Goal: Task Accomplishment & Management: Use online tool/utility

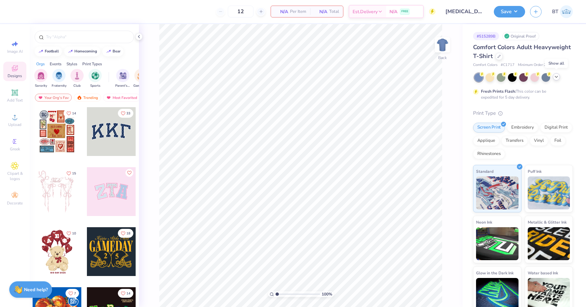
click at [557, 77] on icon at bounding box center [556, 76] width 5 height 5
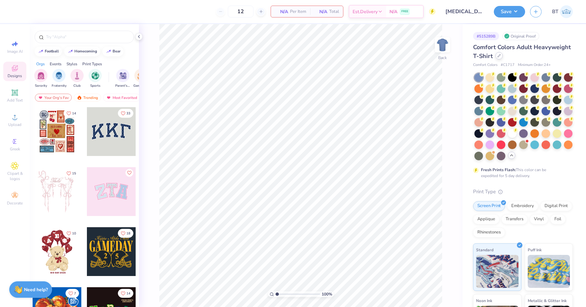
click at [497, 56] on div at bounding box center [499, 55] width 7 height 7
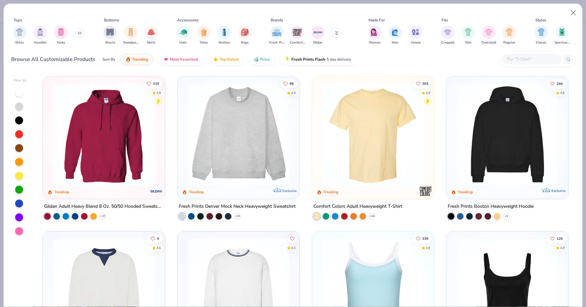
click at [501, 62] on div at bounding box center [537, 59] width 75 height 14
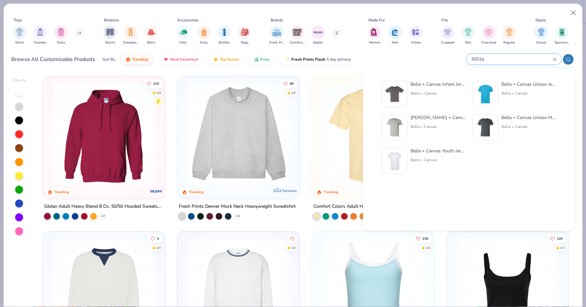
type input "3001b"
click at [538, 82] on div "Bella + Canvas Unisex Jersey Short-Sleeve T-Shirt" at bounding box center [528, 84] width 55 height 7
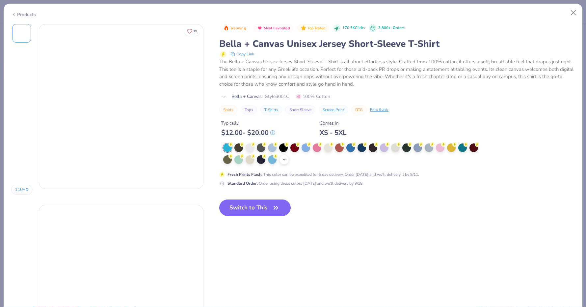
click at [285, 157] on icon at bounding box center [284, 159] width 5 height 5
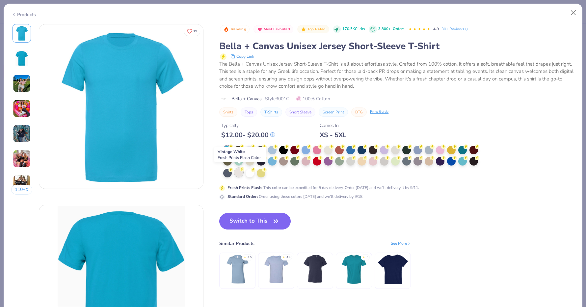
click at [242, 173] on div at bounding box center [238, 172] width 9 height 9
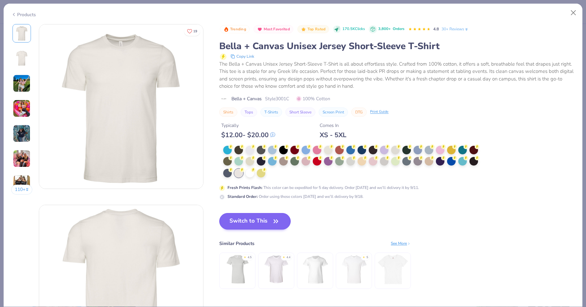
click at [245, 216] on button "Switch to This" at bounding box center [254, 221] width 71 height 16
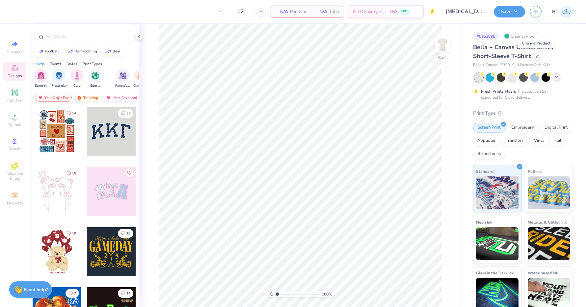
click at [455, 45] on div "100 % Back" at bounding box center [301, 165] width 324 height 283
click at [443, 45] on img at bounding box center [442, 45] width 26 height 26
click at [9, 117] on div "Upload" at bounding box center [14, 119] width 23 height 19
click at [18, 47] on icon at bounding box center [15, 44] width 8 height 8
select select "4"
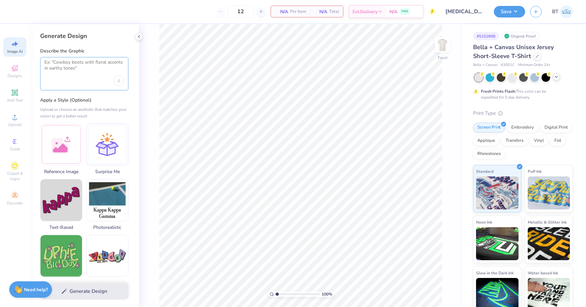
click at [89, 71] on textarea at bounding box center [84, 67] width 80 height 16
click at [118, 78] on div "Upload image" at bounding box center [119, 80] width 11 height 11
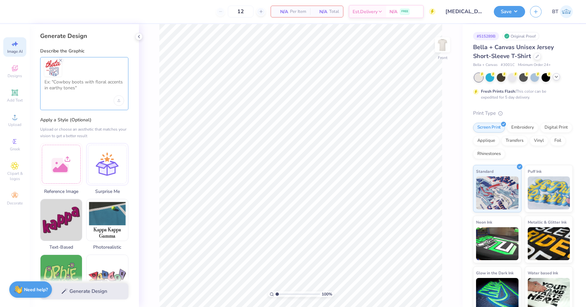
click at [89, 91] on textarea at bounding box center [84, 87] width 80 height 16
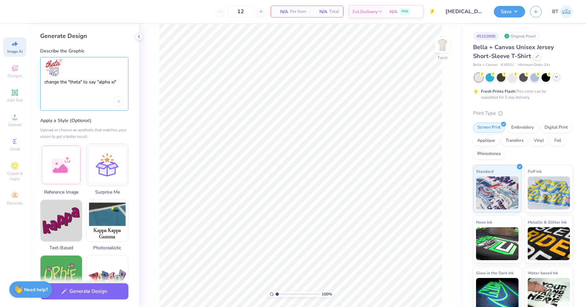
scroll to position [0, 0]
type textarea "change the "theta" to say "alpha xi" change the 23 to 25"
click at [60, 163] on div at bounding box center [61, 164] width 42 height 42
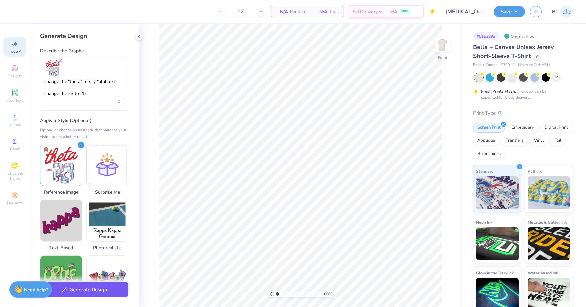
click at [95, 295] on button "Generate Design" at bounding box center [84, 289] width 88 height 16
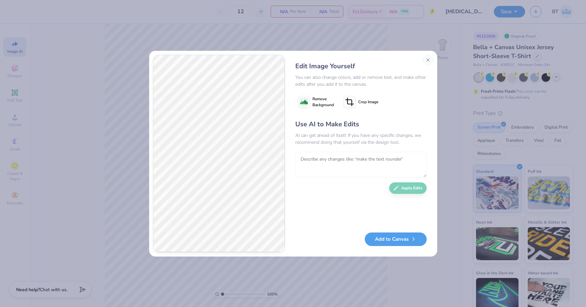
click at [322, 157] on textarea at bounding box center [360, 164] width 131 height 26
type textarea "change "Gameday Michigan" to "PARENT'S WEEKEND""
click at [398, 189] on button "Apply Edits" at bounding box center [408, 186] width 38 height 12
click at [335, 156] on textarea at bounding box center [360, 164] width 131 height 26
type textarea "change the "35" to "25""
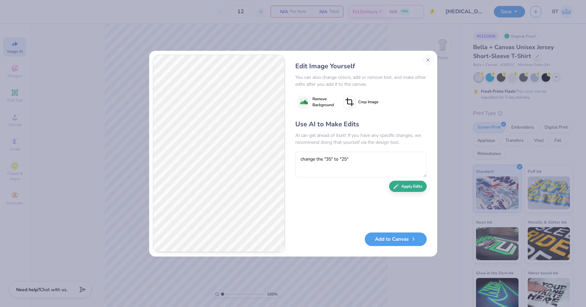
click at [413, 187] on button "Apply Edits" at bounding box center [408, 186] width 38 height 12
click at [396, 187] on icon "button" at bounding box center [396, 186] width 6 height 6
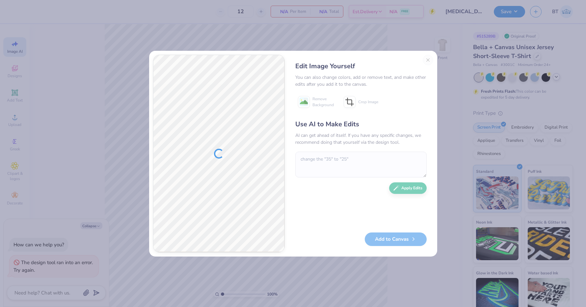
click at [426, 60] on div "Edit Image Yourself You can also change colors, add or remove text, and make ot…" at bounding box center [361, 154] width 145 height 198
click at [427, 59] on button "Close" at bounding box center [428, 60] width 11 height 11
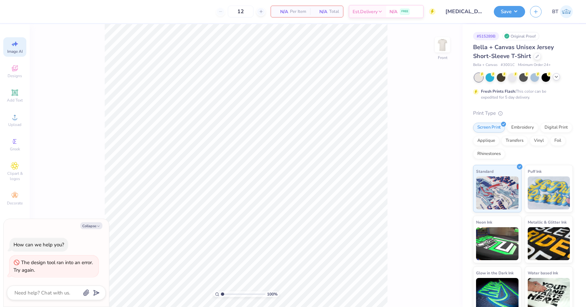
click at [15, 47] on icon at bounding box center [15, 44] width 8 height 8
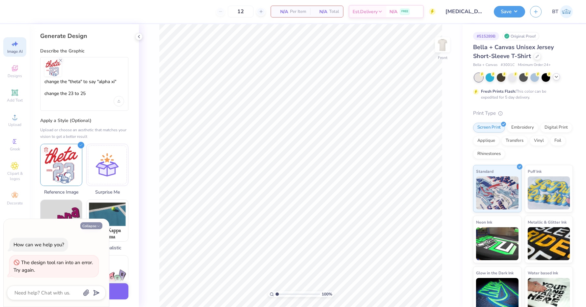
click at [95, 226] on button "Collapse" at bounding box center [91, 225] width 22 height 7
type textarea "x"
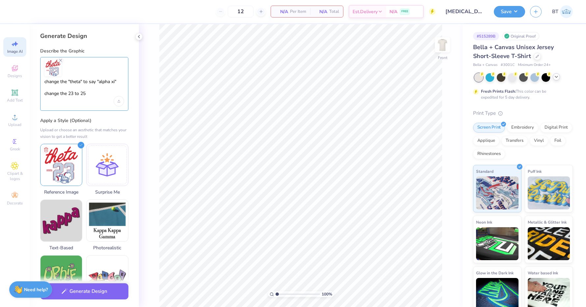
click at [95, 94] on textarea "change the "theta" to say "alpha xi" change the 23 to 25" at bounding box center [84, 87] width 80 height 17
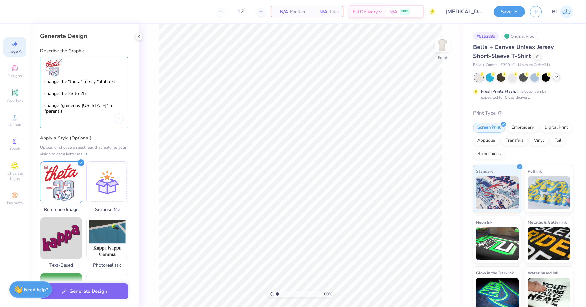
drag, startPoint x: 47, startPoint y: 111, endPoint x: 72, endPoint y: 111, distance: 25.4
click at [72, 111] on textarea "change the "theta" to say "alpha xi" change the 23 to 25 change "gameday Michig…" at bounding box center [84, 96] width 80 height 35
click at [102, 288] on button "Generate Design" at bounding box center [84, 289] width 88 height 16
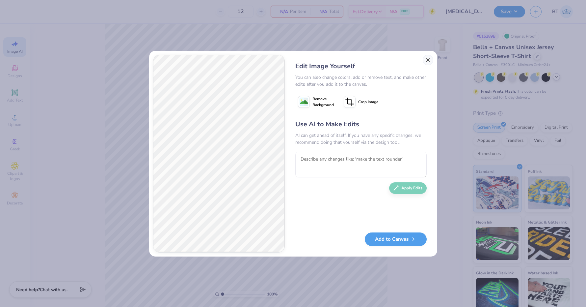
click at [427, 62] on button "Close" at bounding box center [428, 60] width 11 height 11
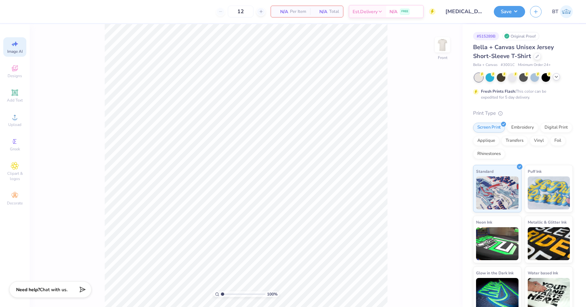
click at [11, 44] on icon at bounding box center [15, 44] width 8 height 8
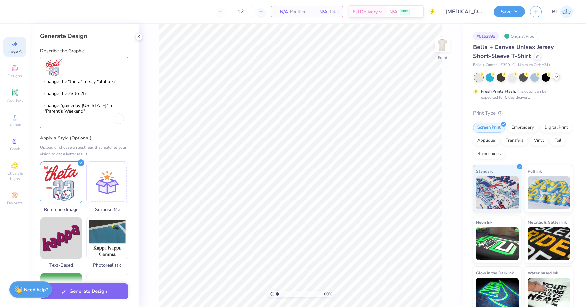
drag, startPoint x: 97, startPoint y: 113, endPoint x: 40, endPoint y: 104, distance: 57.6
click at [40, 104] on div "Generate Design Describe the Graphic change the "theta" to say "alpha xi" chang…" at bounding box center [84, 165] width 109 height 283
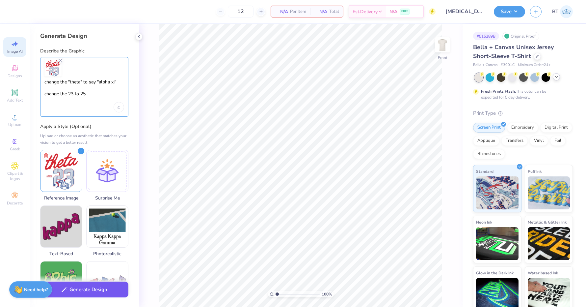
type textarea "change the "theta" to say "alpha xi" change the 23 to 25"
click at [109, 295] on button "Generate Design" at bounding box center [84, 289] width 88 height 16
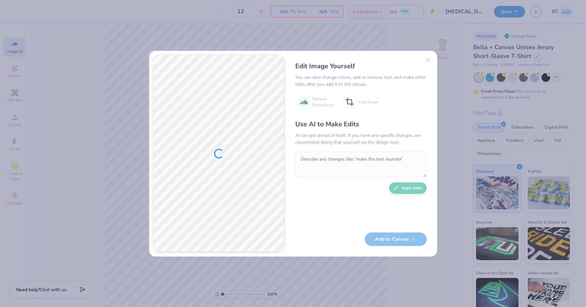
click at [427, 63] on div "Edit Image Yourself You can also change colors, add or remove text, and make ot…" at bounding box center [361, 154] width 145 height 198
click at [427, 60] on button "Close" at bounding box center [428, 60] width 11 height 11
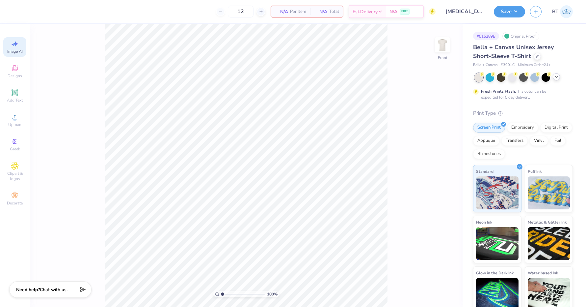
click at [12, 52] on span "Image AI" at bounding box center [14, 51] width 15 height 5
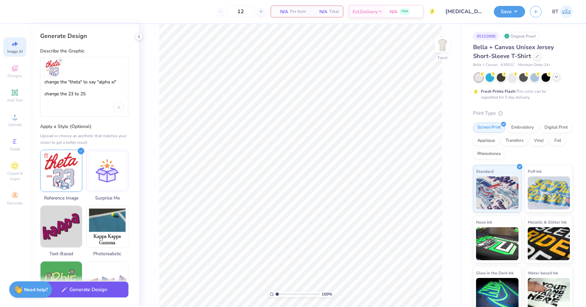
click at [80, 293] on button "Generate Design" at bounding box center [84, 289] width 88 height 16
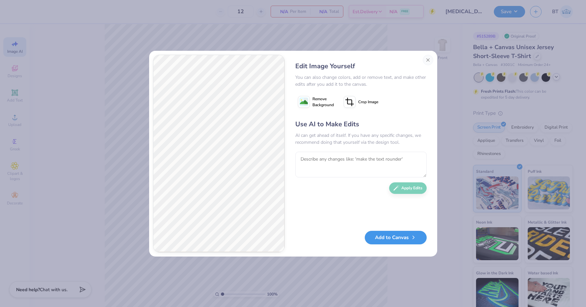
click at [400, 236] on button "Add to Canvas" at bounding box center [396, 237] width 62 height 14
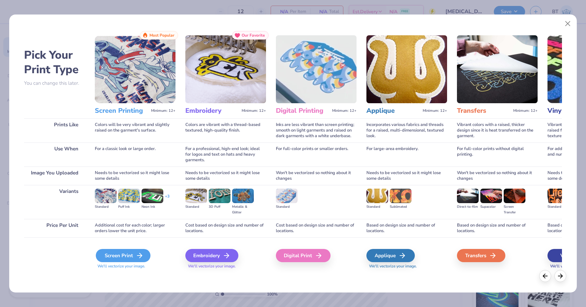
click at [126, 256] on div "Screen Print" at bounding box center [123, 255] width 55 height 13
click at [139, 253] on icon at bounding box center [140, 255] width 8 height 8
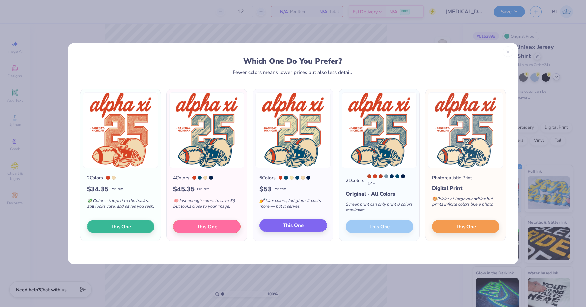
click at [305, 229] on button "This One" at bounding box center [293, 225] width 68 height 14
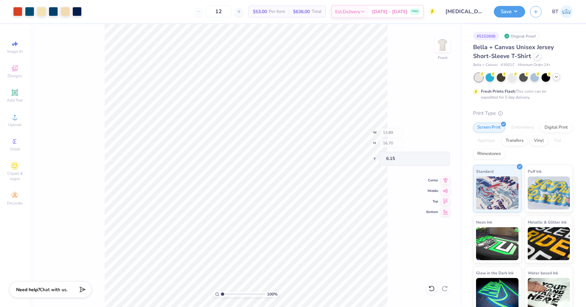
type input "12.66"
type input "7.38"
type input "10.96"
type input "13.69"
type input "6.10"
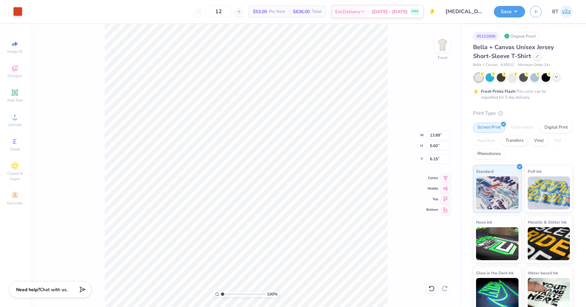
type input "6.12"
type input "13.80"
type input "5.91"
type input "6.13"
type input "10.32"
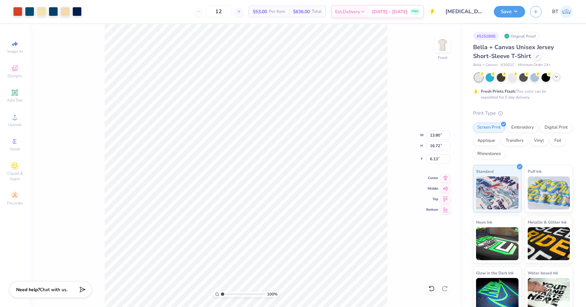
type input "12.51"
type input "6.01"
type input "3.34"
type input "1.53"
click at [52, 11] on div at bounding box center [53, 10] width 9 height 9
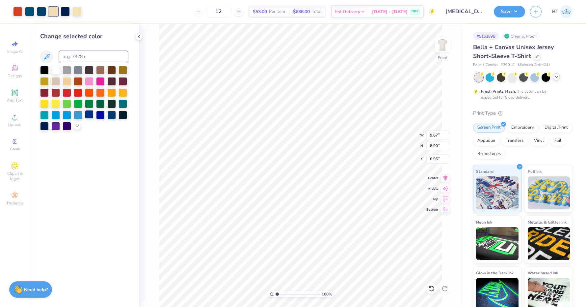
click at [87, 115] on div at bounding box center [89, 114] width 9 height 9
click at [432, 288] on icon at bounding box center [431, 288] width 7 height 7
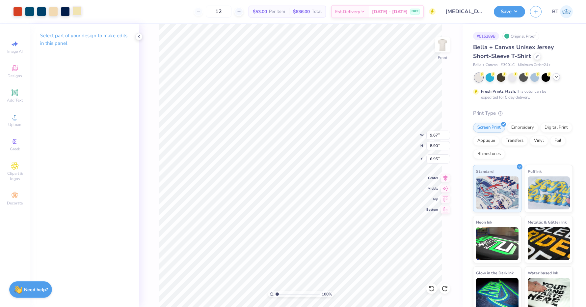
click at [76, 11] on div at bounding box center [76, 10] width 9 height 9
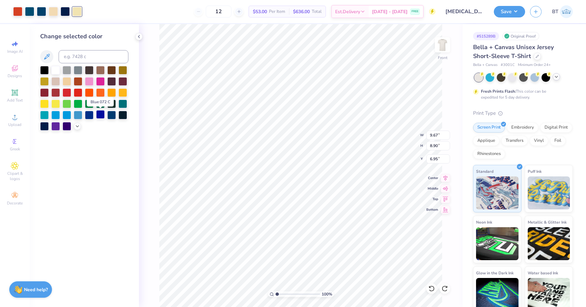
click at [99, 116] on div at bounding box center [100, 114] width 9 height 9
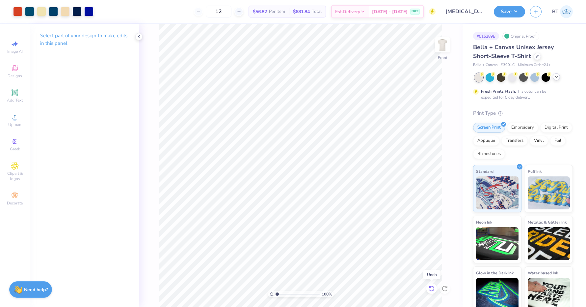
click at [433, 289] on icon at bounding box center [431, 288] width 7 height 7
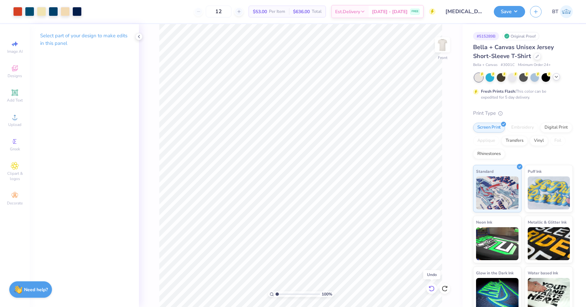
click at [433, 289] on icon at bounding box center [431, 288] width 7 height 7
click at [433, 290] on icon at bounding box center [432, 288] width 6 height 6
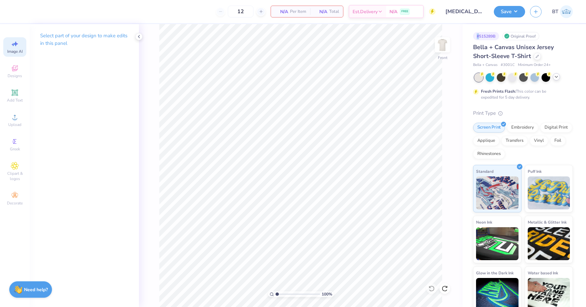
click at [13, 39] on div "Image AI" at bounding box center [14, 46] width 23 height 19
select select "4"
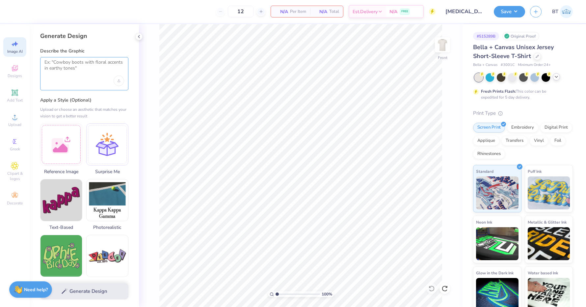
click at [62, 74] on textarea at bounding box center [84, 67] width 80 height 16
click at [124, 81] on div at bounding box center [84, 73] width 88 height 33
click at [118, 83] on div "Upload image" at bounding box center [119, 80] width 11 height 11
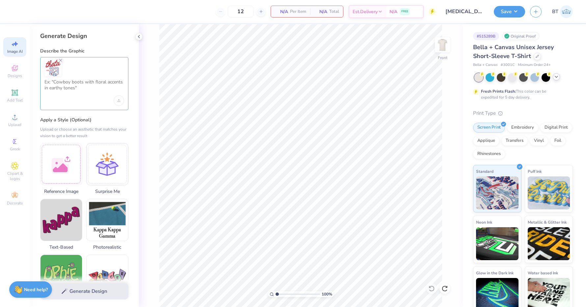
click at [76, 89] on textarea at bounding box center [84, 87] width 80 height 16
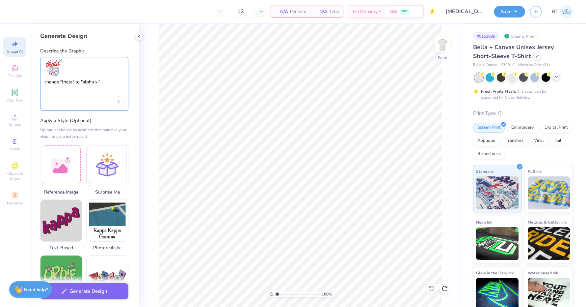
scroll to position [0, 0]
type textarea "change "theta" to "alpha xi" change 23 to 25"
click at [85, 291] on button "Generate Design" at bounding box center [84, 289] width 88 height 16
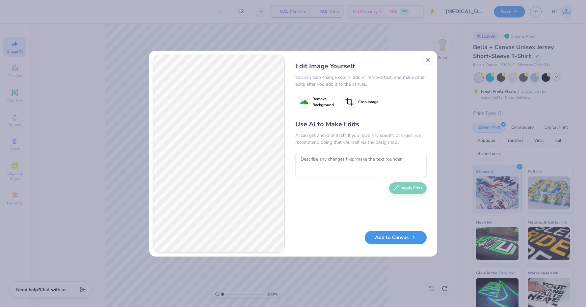
click at [403, 237] on button "Add to Canvas" at bounding box center [396, 237] width 62 height 14
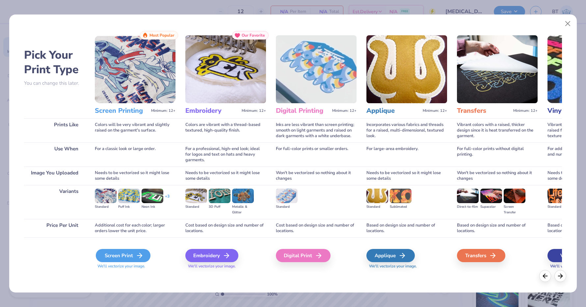
click at [143, 254] on div "Screen Print" at bounding box center [123, 255] width 55 height 13
click at [143, 254] on icon at bounding box center [140, 255] width 8 height 8
click at [131, 249] on div "Screen Print" at bounding box center [123, 255] width 55 height 13
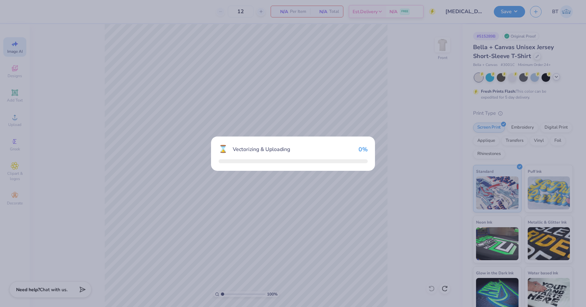
scroll to position [0, 0]
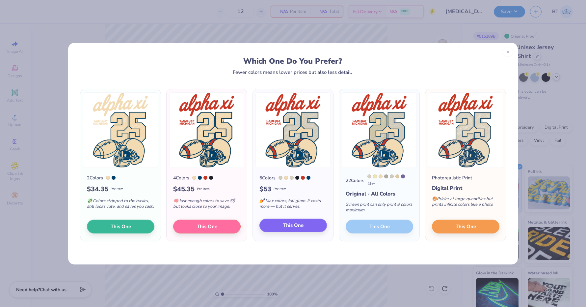
click at [309, 228] on button "This One" at bounding box center [293, 225] width 68 height 14
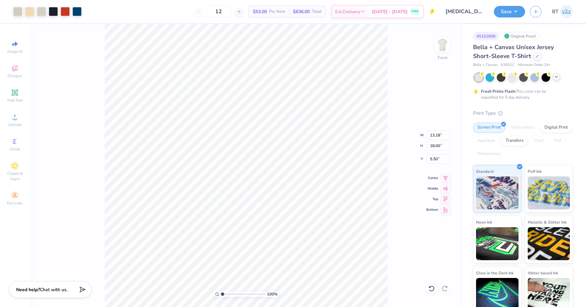
click at [558, 76] on icon at bounding box center [556, 76] width 5 height 5
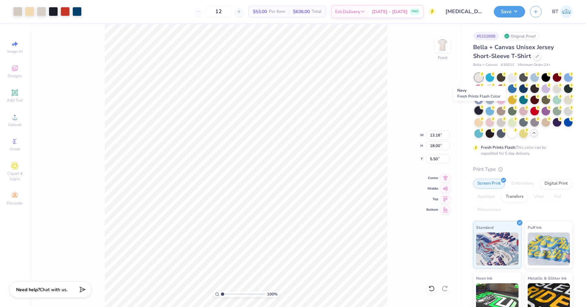
click at [479, 109] on div at bounding box center [478, 110] width 9 height 9
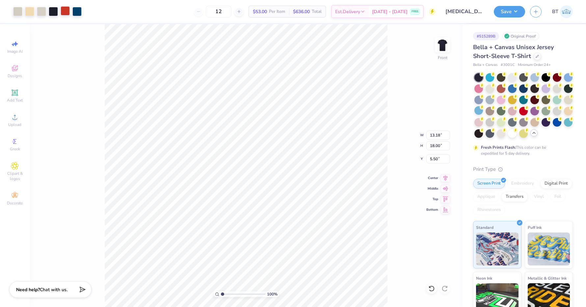
click at [63, 12] on div at bounding box center [65, 10] width 9 height 9
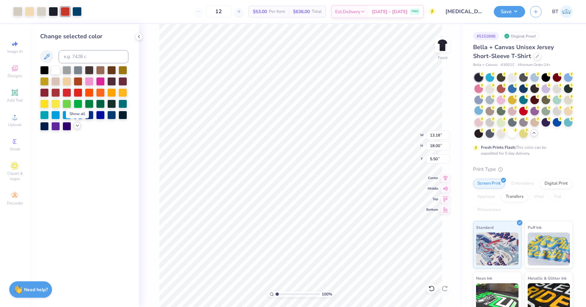
click at [78, 127] on icon at bounding box center [77, 125] width 5 height 5
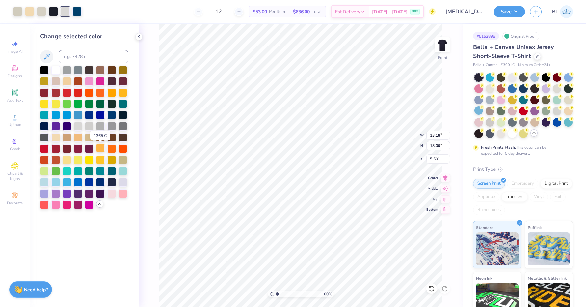
click at [101, 148] on div at bounding box center [100, 148] width 9 height 9
click at [101, 161] on div at bounding box center [100, 159] width 9 height 9
click at [112, 89] on div at bounding box center [111, 92] width 9 height 9
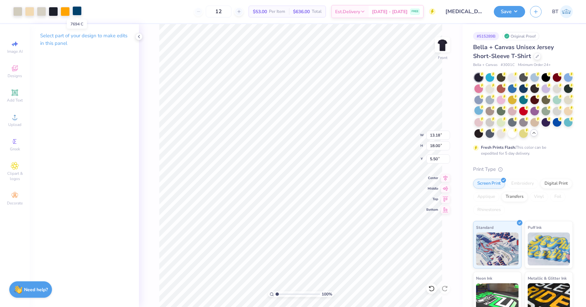
click at [77, 12] on div at bounding box center [76, 10] width 9 height 9
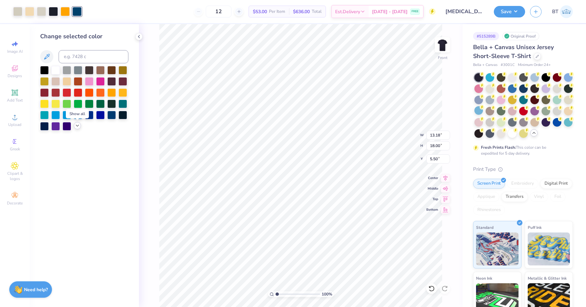
click at [77, 125] on icon at bounding box center [77, 125] width 5 height 5
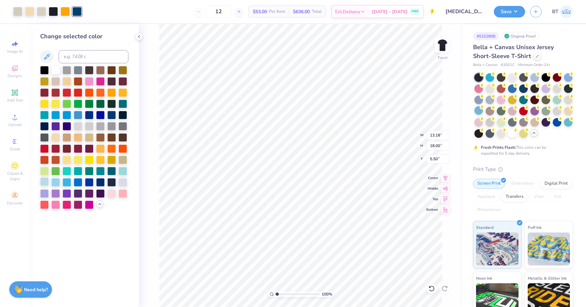
click at [44, 182] on div at bounding box center [44, 181] width 9 height 9
click at [58, 184] on div at bounding box center [55, 181] width 9 height 9
click at [64, 12] on div at bounding box center [65, 10] width 9 height 9
click at [98, 96] on div at bounding box center [100, 92] width 9 height 9
click at [99, 149] on div at bounding box center [100, 148] width 9 height 9
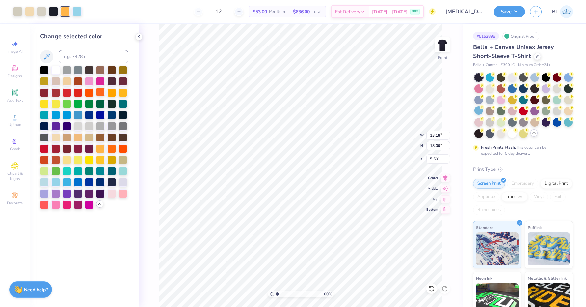
click at [99, 94] on div at bounding box center [100, 92] width 9 height 9
click at [31, 11] on div at bounding box center [29, 10] width 9 height 9
click at [90, 117] on div at bounding box center [89, 114] width 9 height 9
click at [46, 126] on div at bounding box center [44, 125] width 9 height 9
click at [65, 127] on div at bounding box center [67, 125] width 9 height 9
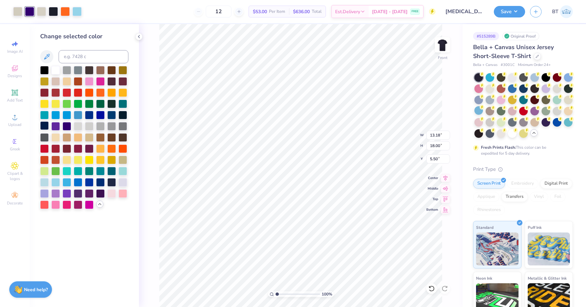
click at [44, 127] on div at bounding box center [44, 125] width 9 height 9
click at [122, 115] on div at bounding box center [123, 114] width 9 height 9
type input "0.48"
type input "0.88"
type input "11.77"
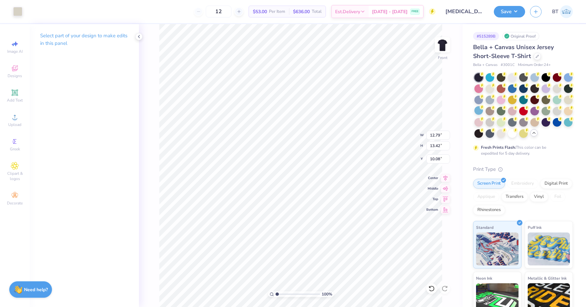
type input "0.50"
type input "0.53"
type input "12.02"
click at [434, 289] on icon at bounding box center [431, 288] width 7 height 7
click at [434, 148] on input "18.00" at bounding box center [438, 145] width 24 height 9
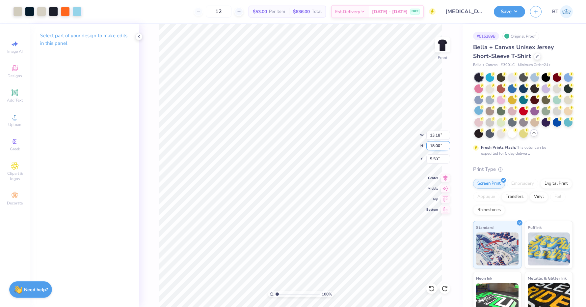
click at [434, 148] on input "18.00" at bounding box center [438, 145] width 24 height 9
type input "15.00"
type input "10.98"
type input "3.00"
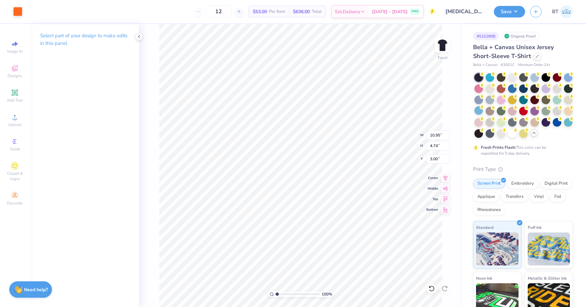
type input "10.93"
type input "4.80"
type input "2.99"
click at [14, 13] on div at bounding box center [17, 10] width 9 height 9
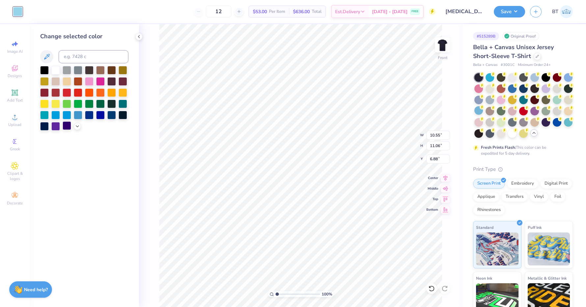
click at [68, 128] on div at bounding box center [67, 125] width 9 height 9
click at [433, 289] on icon at bounding box center [432, 288] width 6 height 6
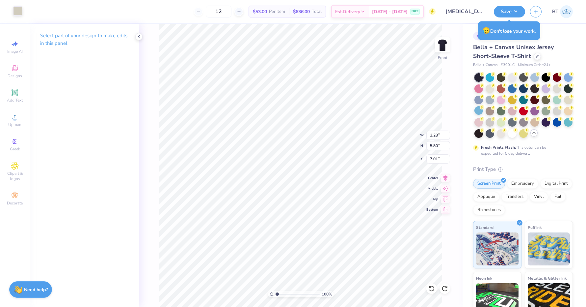
click at [18, 10] on div at bounding box center [17, 10] width 9 height 9
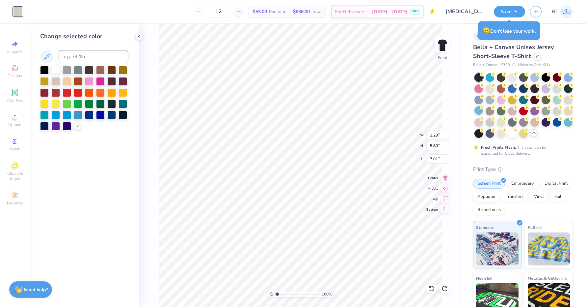
click at [55, 71] on div at bounding box center [55, 69] width 9 height 9
type input "3.12"
type input "5.84"
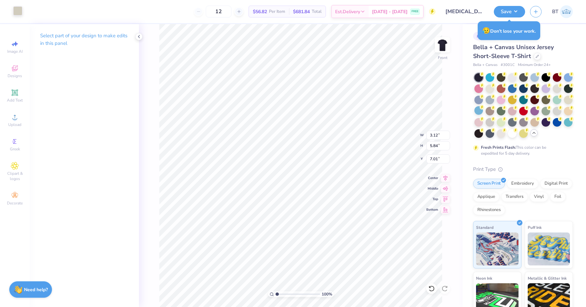
click at [14, 14] on div at bounding box center [17, 10] width 9 height 9
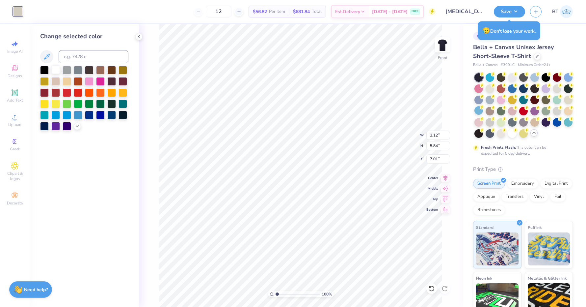
click at [57, 69] on div at bounding box center [55, 69] width 9 height 9
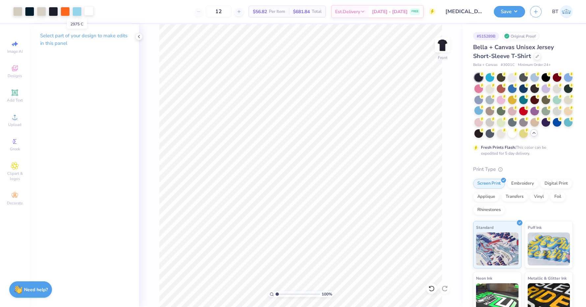
click at [91, 13] on div at bounding box center [88, 10] width 9 height 9
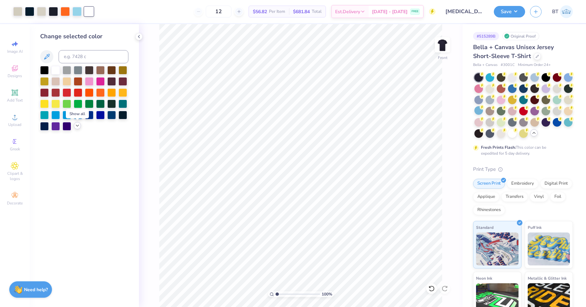
click at [76, 128] on icon at bounding box center [77, 125] width 5 height 5
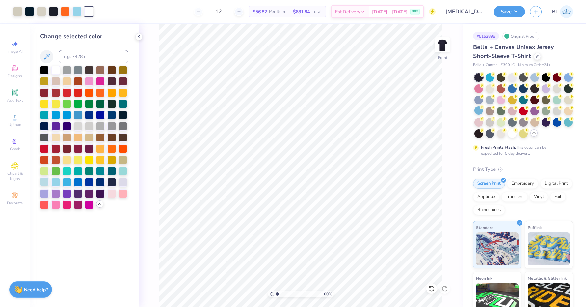
click at [44, 184] on div at bounding box center [44, 181] width 9 height 9
click at [16, 94] on icon at bounding box center [15, 92] width 6 height 6
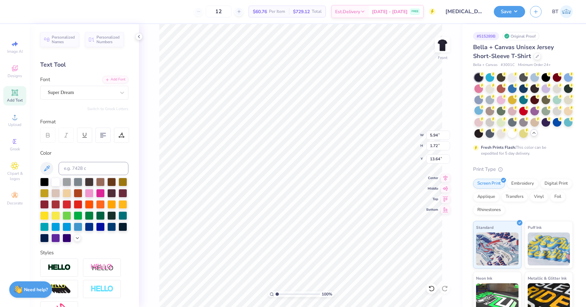
scroll to position [0, 1]
type textarea "PARENT'S"
click at [101, 90] on div "Super Dream" at bounding box center [81, 92] width 69 height 10
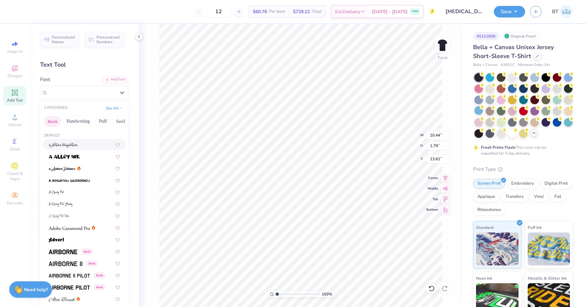
drag, startPoint x: 109, startPoint y: 117, endPoint x: 54, endPoint y: 125, distance: 55.5
click at [54, 125] on div "Greek Handwriting Puff Serif Bold Calligraphy Retro Sans Serif Minimal Fantasy …" at bounding box center [84, 121] width 88 height 14
click at [114, 120] on button "Bold" at bounding box center [120, 121] width 16 height 11
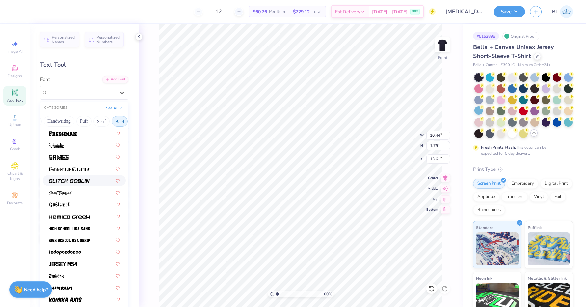
scroll to position [251, 0]
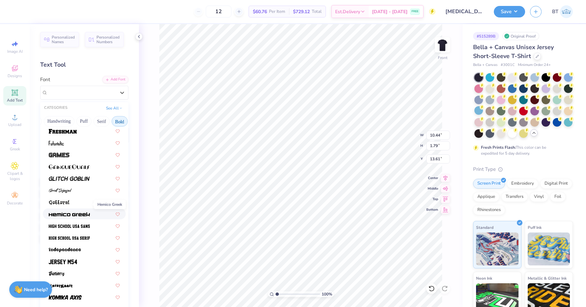
click at [81, 212] on img at bounding box center [69, 214] width 41 height 5
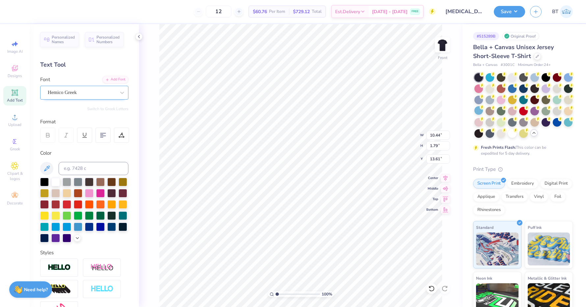
type input "11.57"
type input "1.23"
type input "13.89"
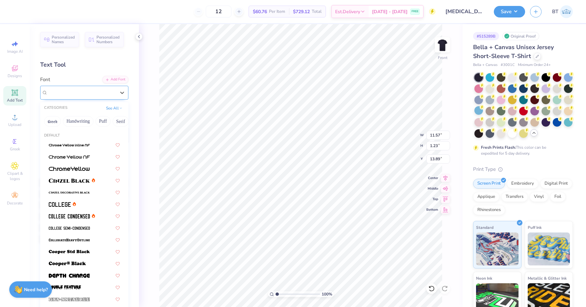
click at [98, 95] on div "Hemico Greek" at bounding box center [81, 92] width 69 height 10
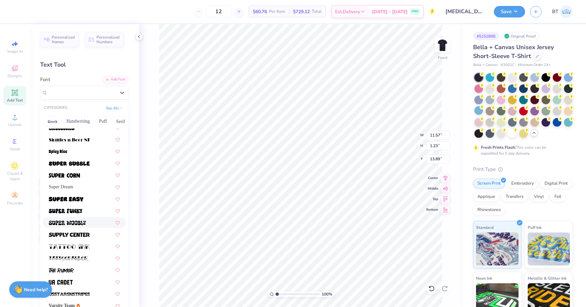
scroll to position [692, 0]
click at [85, 172] on div at bounding box center [84, 175] width 71 height 7
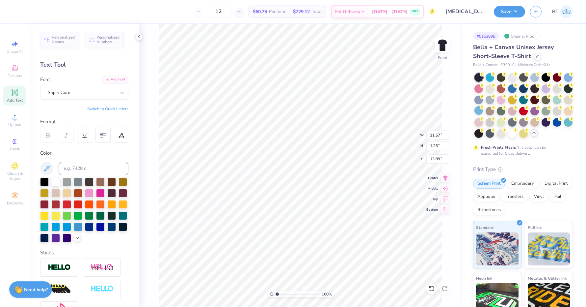
type input "8.51"
type input "1.76"
type input "13.62"
type input "10.66"
type input "11.18"
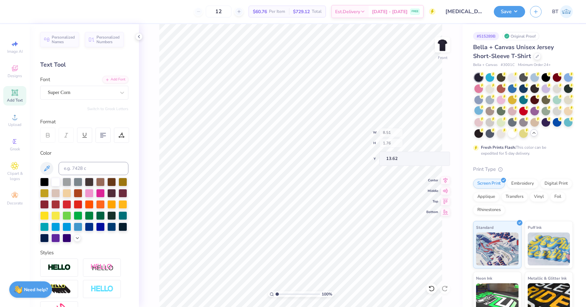
type input "6.82"
click at [101, 201] on div at bounding box center [100, 203] width 9 height 9
type input "3.02"
type input "0.62"
type input "10.19"
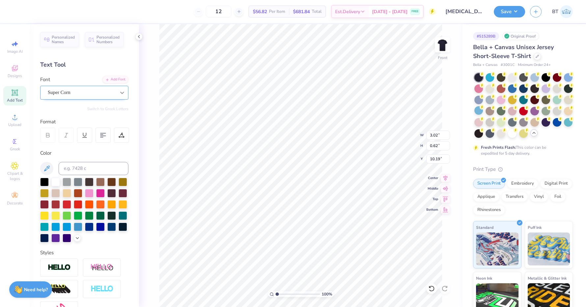
click at [117, 95] on div at bounding box center [122, 93] width 12 height 12
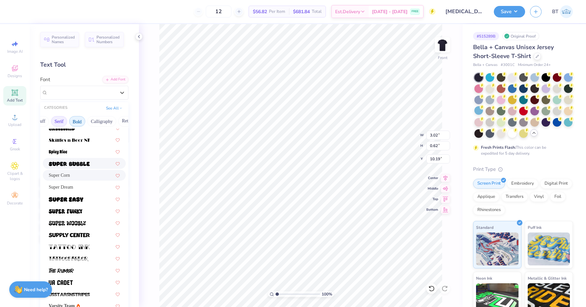
scroll to position [0, 61]
click at [82, 121] on button "Bold" at bounding box center [78, 121] width 16 height 11
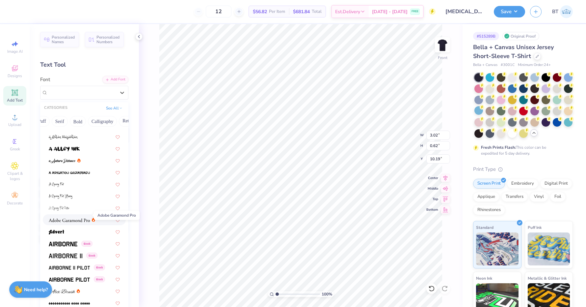
scroll to position [10, 0]
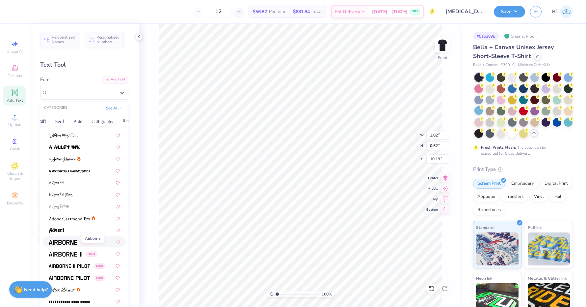
click at [70, 240] on img at bounding box center [63, 242] width 29 height 5
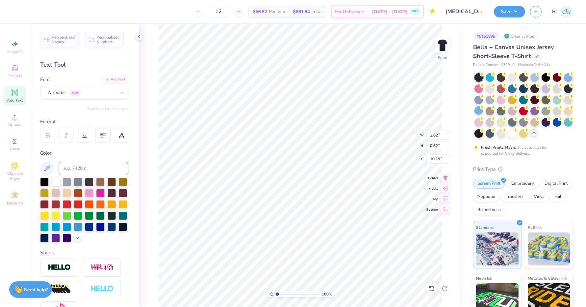
type input "3.83"
type input "0.64"
type input "10.18"
click at [19, 99] on span "Add Text" at bounding box center [15, 99] width 16 height 5
click at [93, 91] on div "Super Dream" at bounding box center [81, 92] width 69 height 10
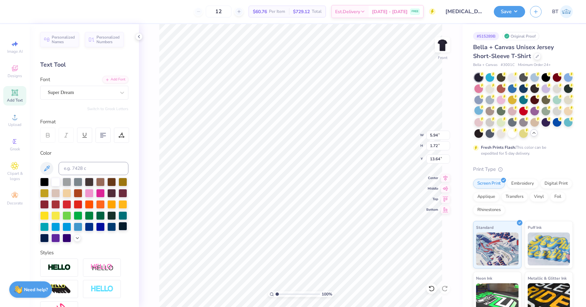
type textarea "-"
click at [123, 225] on div at bounding box center [123, 226] width 9 height 9
type input "8.36"
type input "3.62"
type input "0.79"
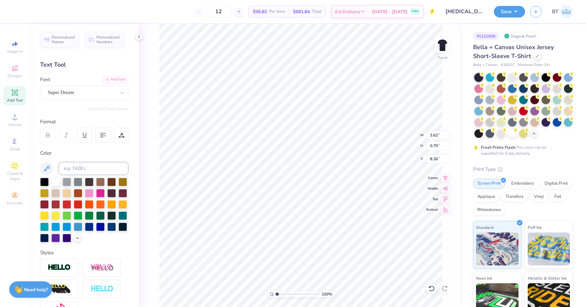
type input "8.75"
type input "3.05"
type input "0.51"
type input "10.69"
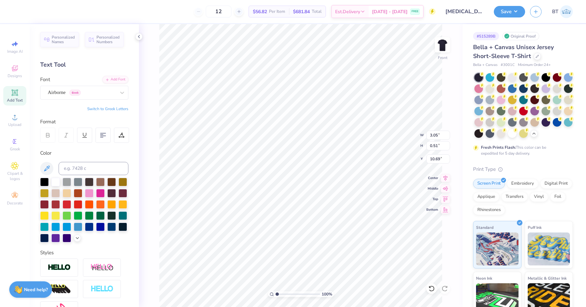
type textarea "WEEKEND"
type input "3.14"
type input "0.51"
type input "10.69"
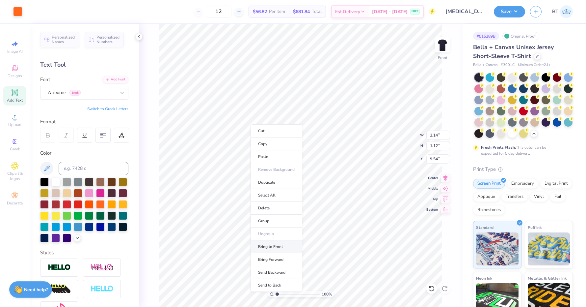
click at [269, 245] on li "Bring to Front" at bounding box center [277, 246] width 52 height 13
type input "8.19"
